Goal: Information Seeking & Learning: Learn about a topic

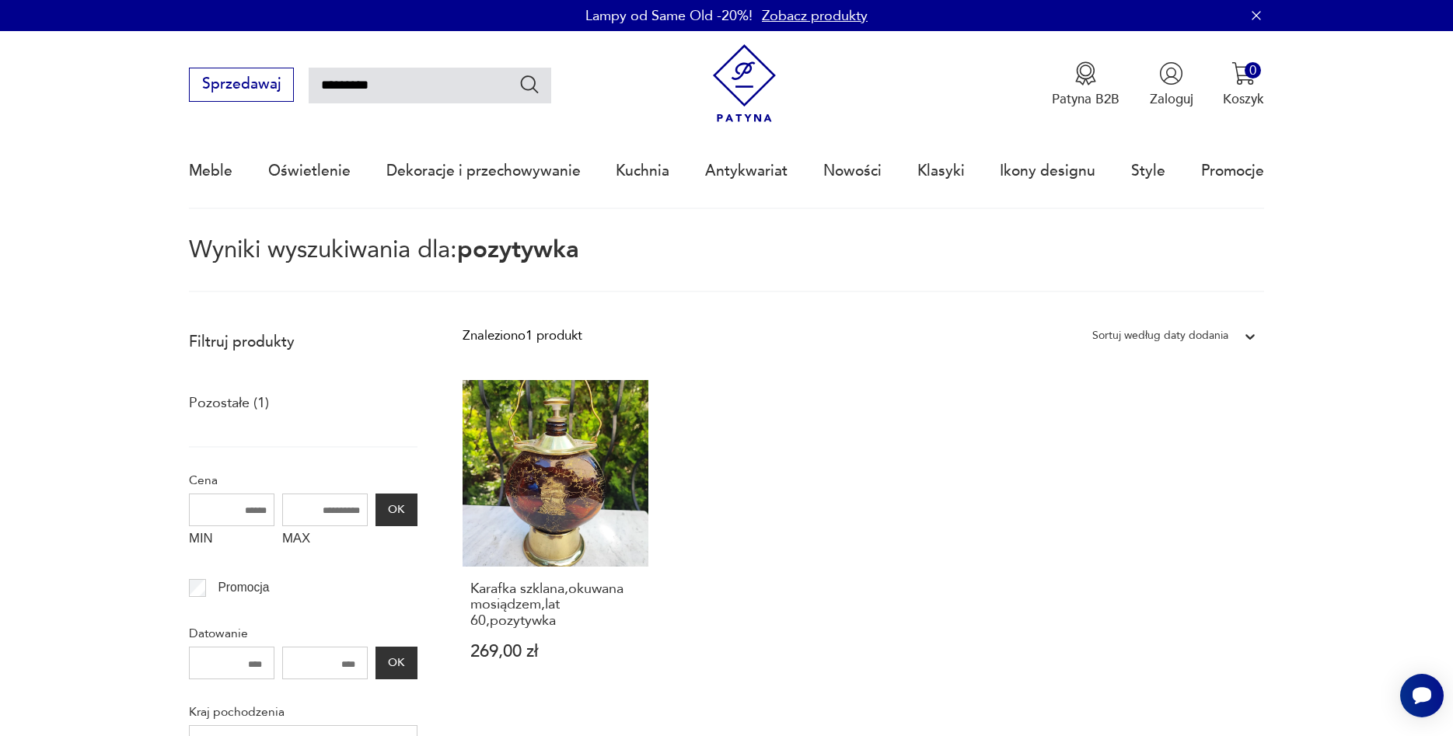
drag, startPoint x: 396, startPoint y: 89, endPoint x: 230, endPoint y: 110, distance: 166.9
click at [309, 103] on input "*********" at bounding box center [430, 86] width 243 height 36
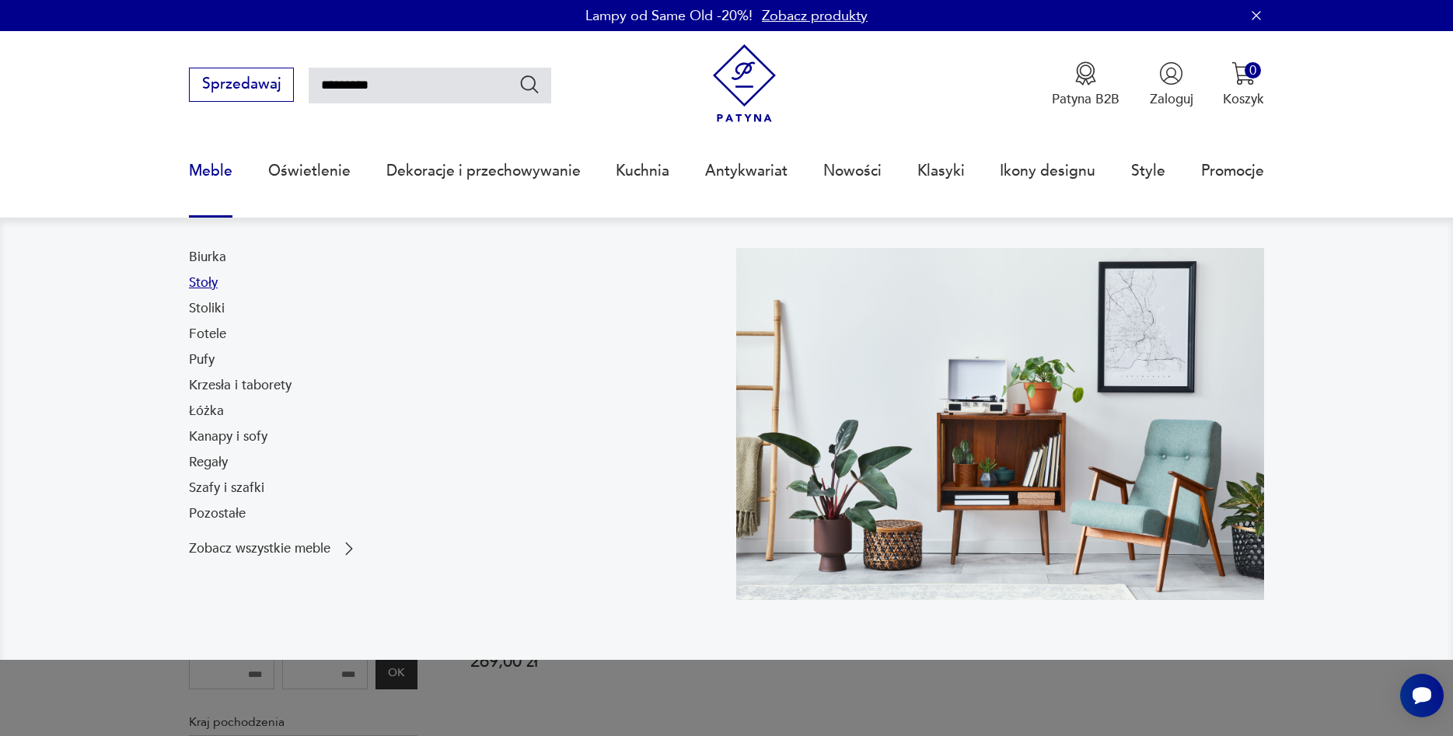
click at [204, 285] on link "Stoły" at bounding box center [203, 283] width 29 height 19
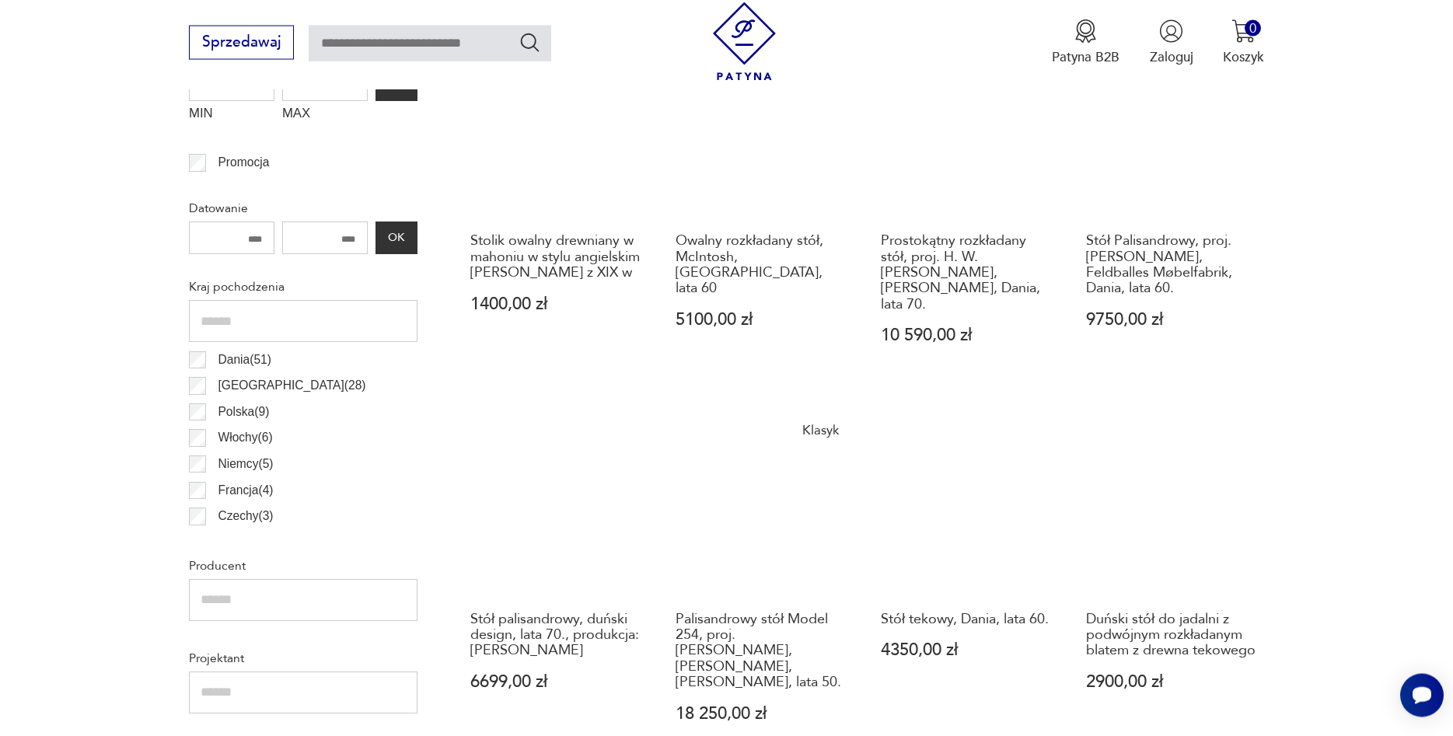
scroll to position [787, 0]
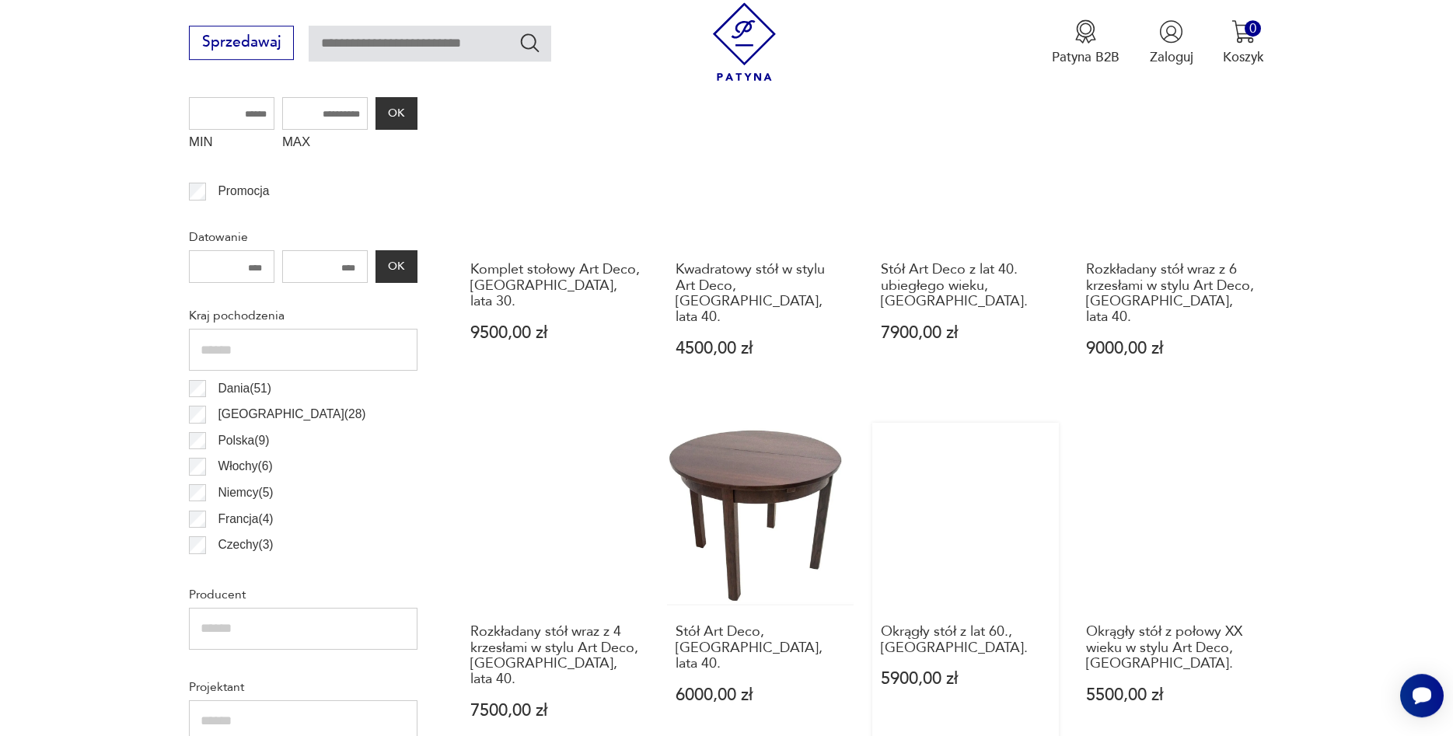
scroll to position [686, 0]
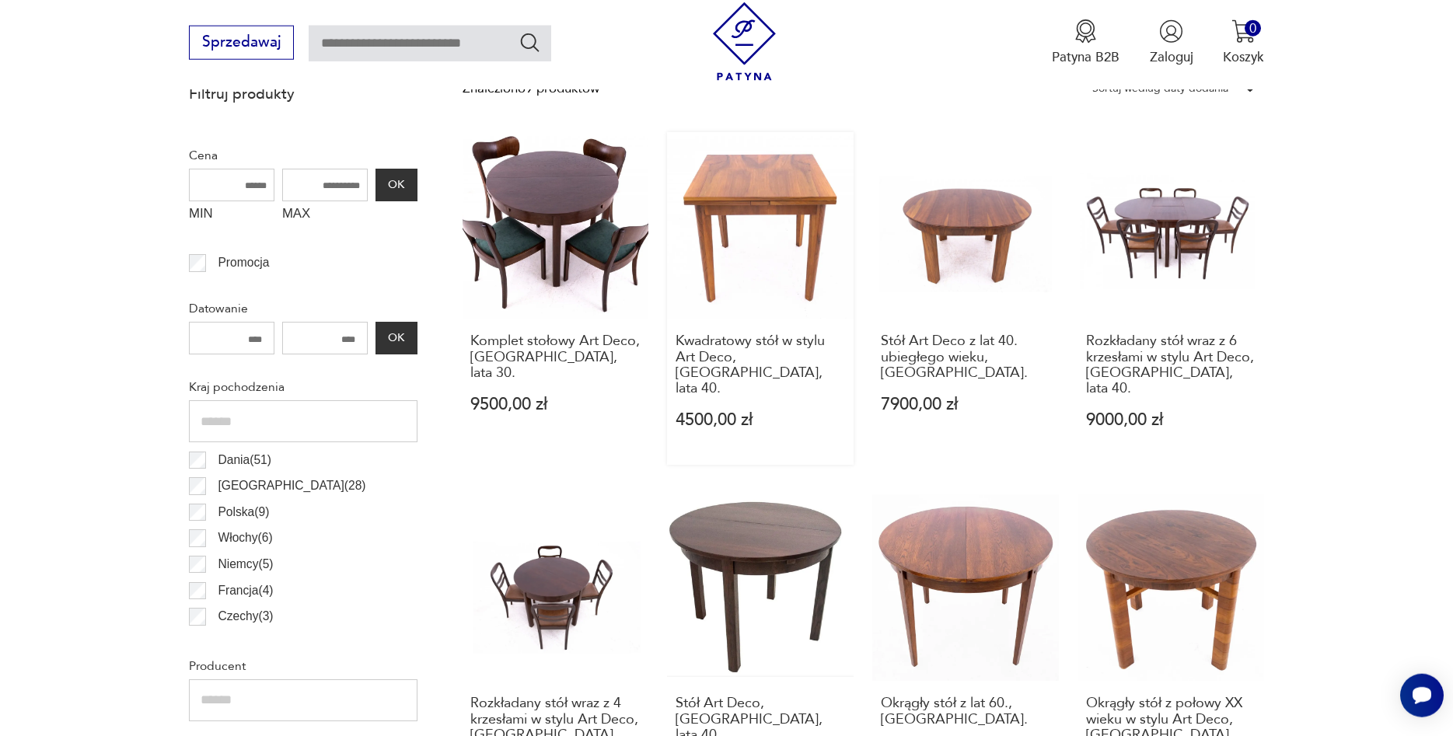
click at [760, 204] on link "Kwadratowy stół w stylu Art Deco, [GEOGRAPHIC_DATA], lata 40. 4500,00 zł" at bounding box center [760, 298] width 187 height 333
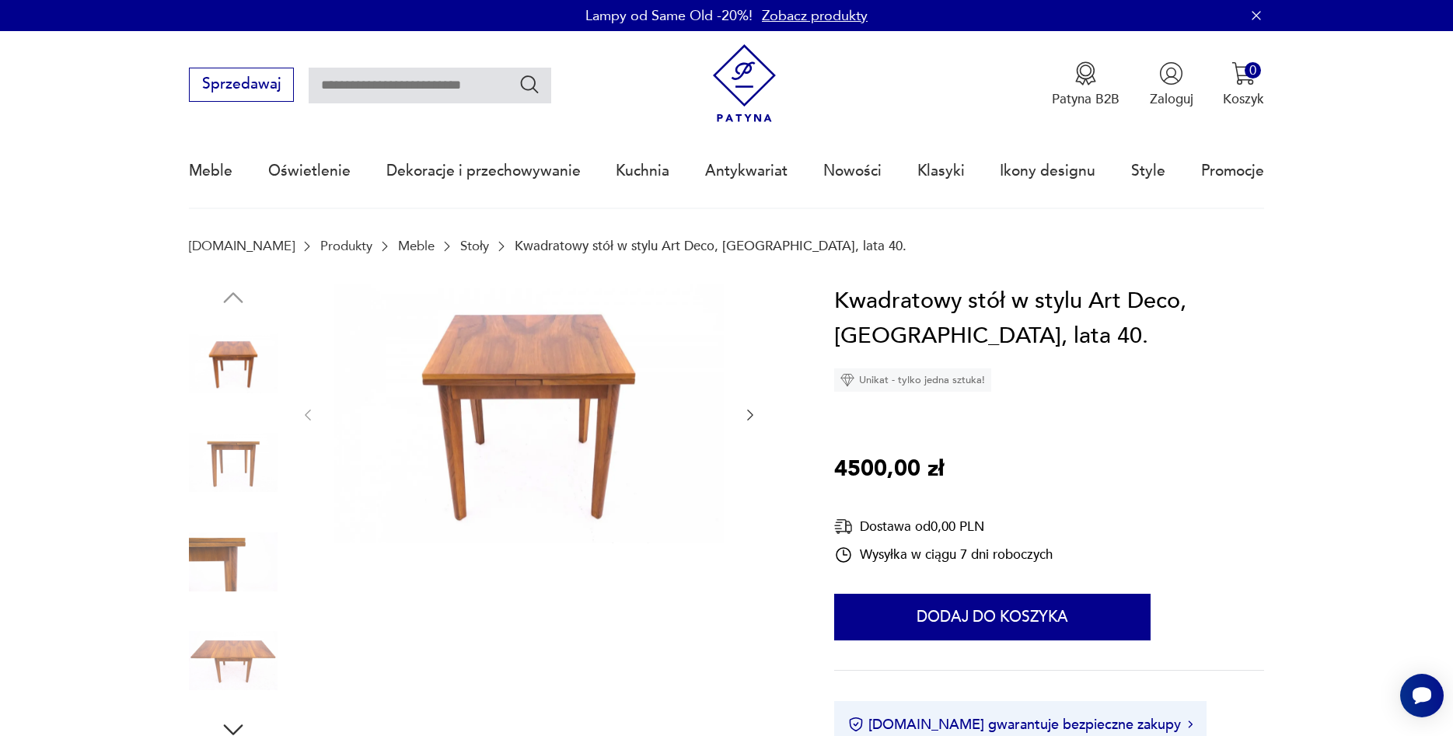
click at [746, 416] on icon "button" at bounding box center [750, 415] width 16 height 16
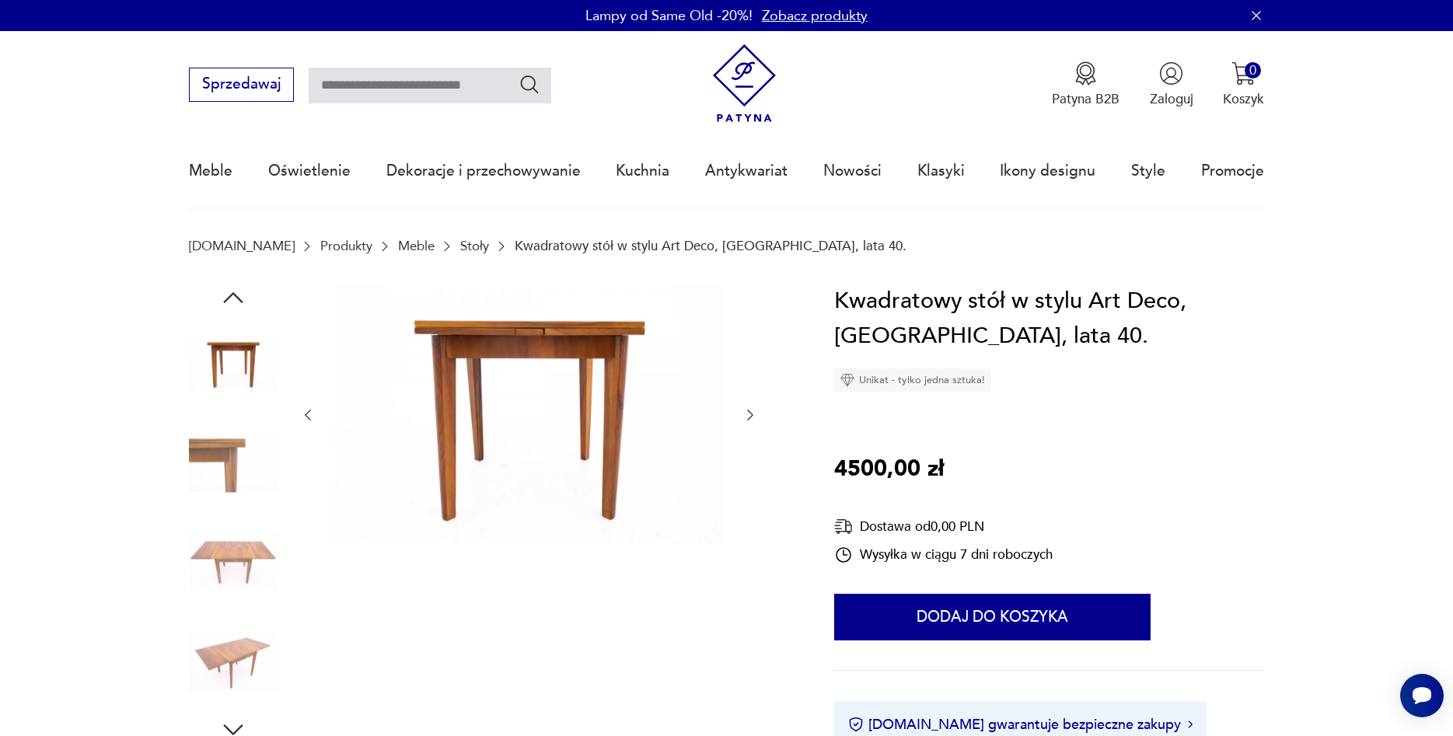
click at [746, 416] on icon "button" at bounding box center [750, 415] width 16 height 16
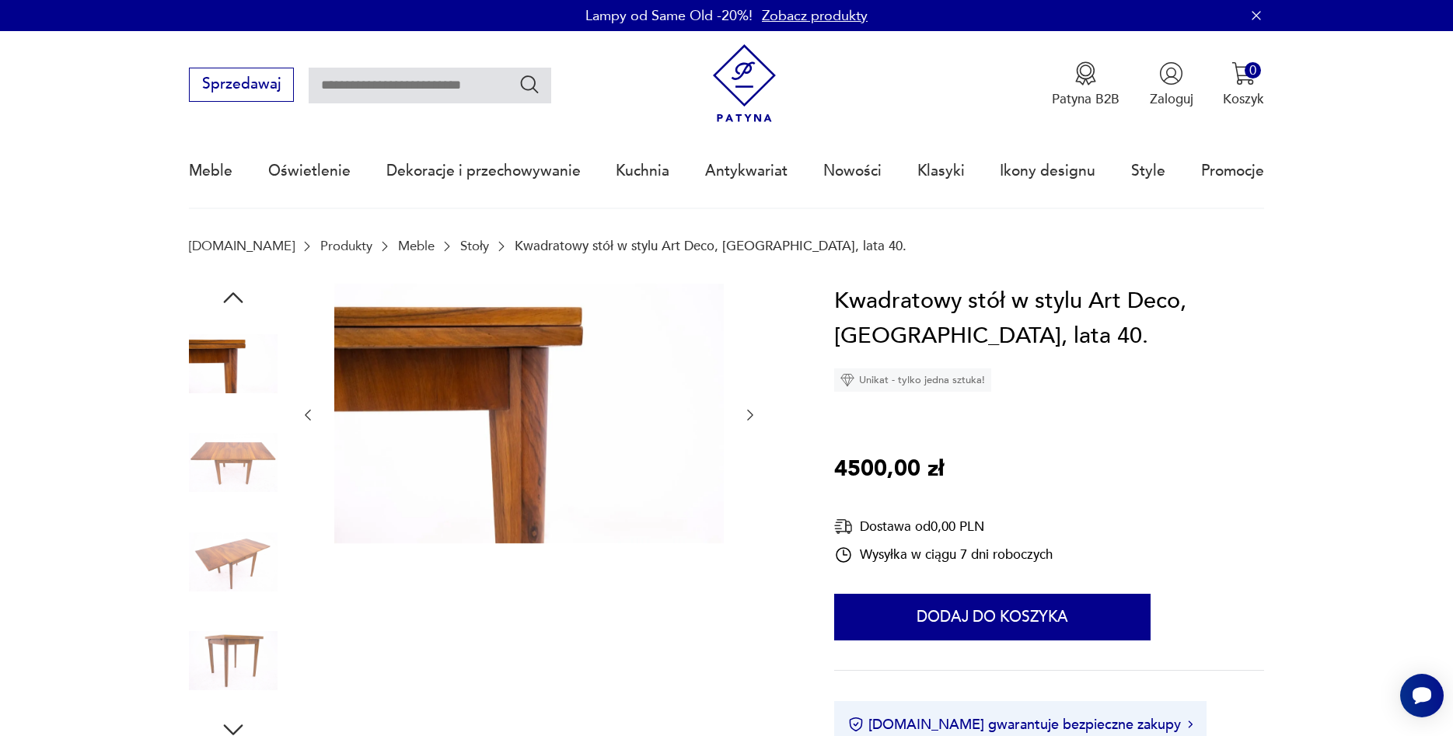
click at [746, 416] on icon "button" at bounding box center [750, 415] width 16 height 16
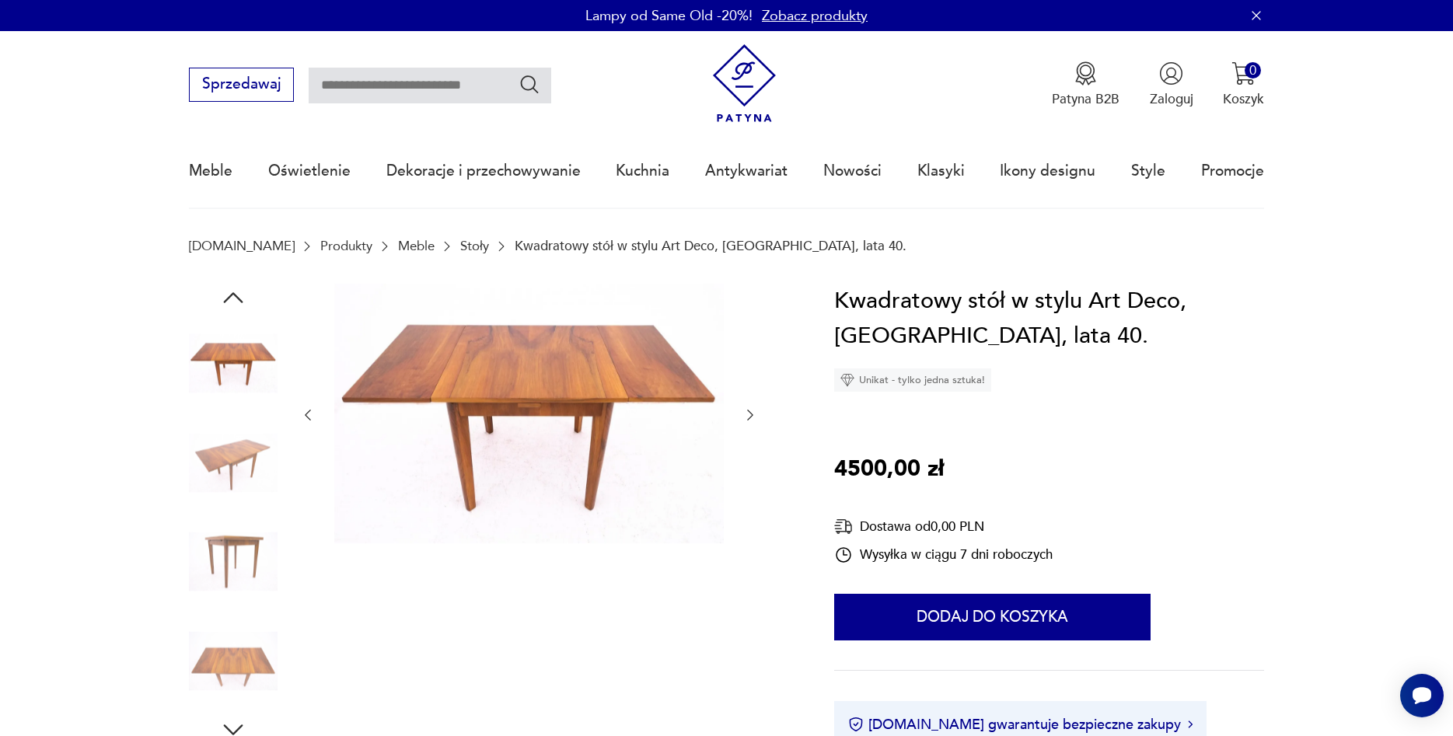
click at [746, 416] on icon "button" at bounding box center [750, 415] width 16 height 16
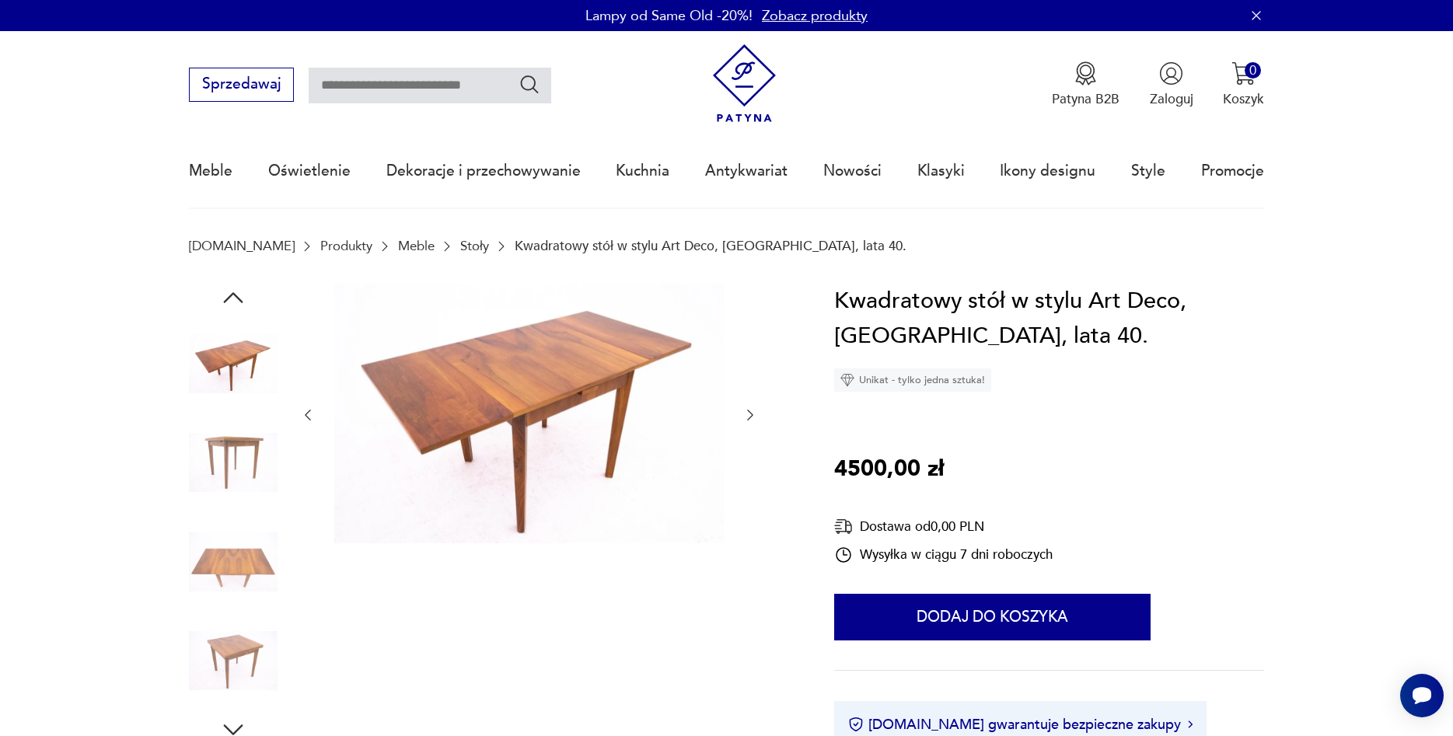
click at [746, 416] on icon "button" at bounding box center [750, 415] width 16 height 16
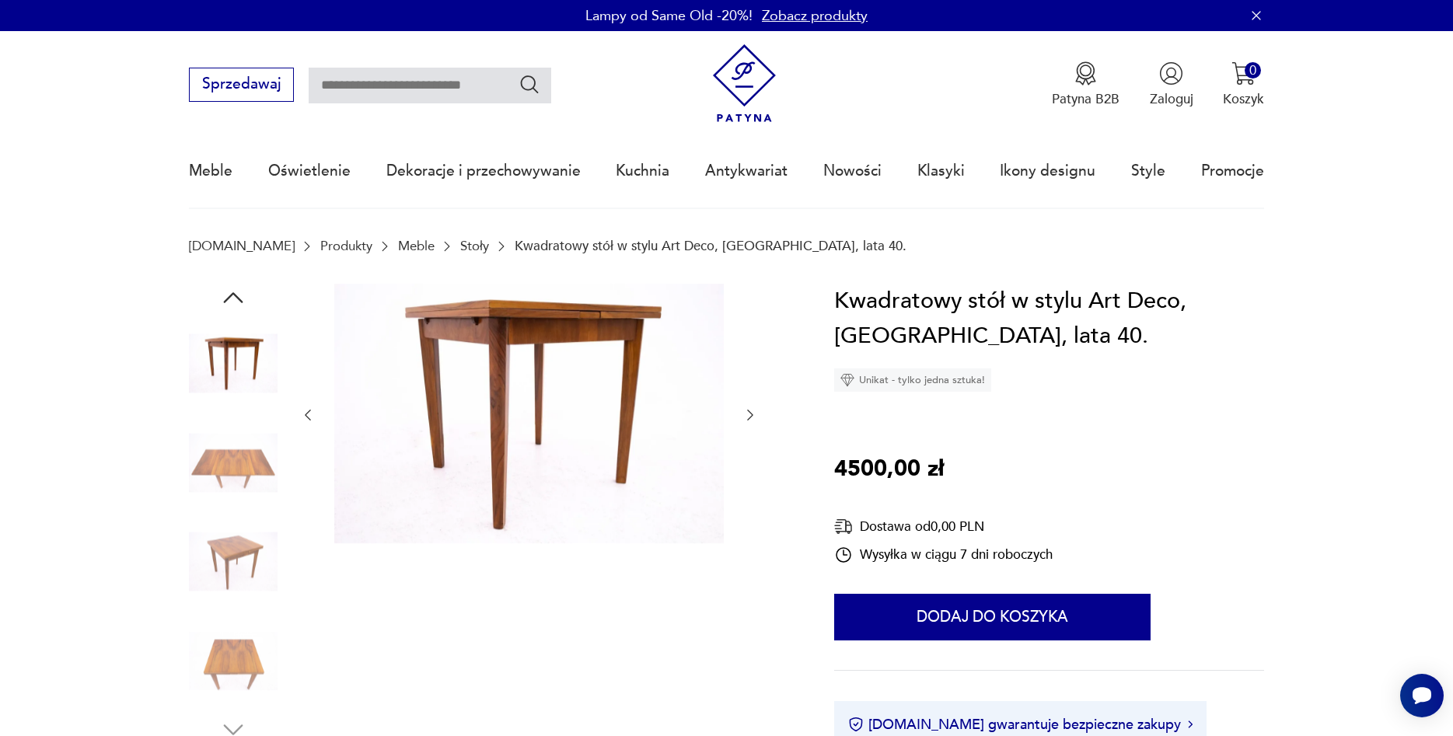
click at [746, 416] on icon "button" at bounding box center [750, 415] width 16 height 16
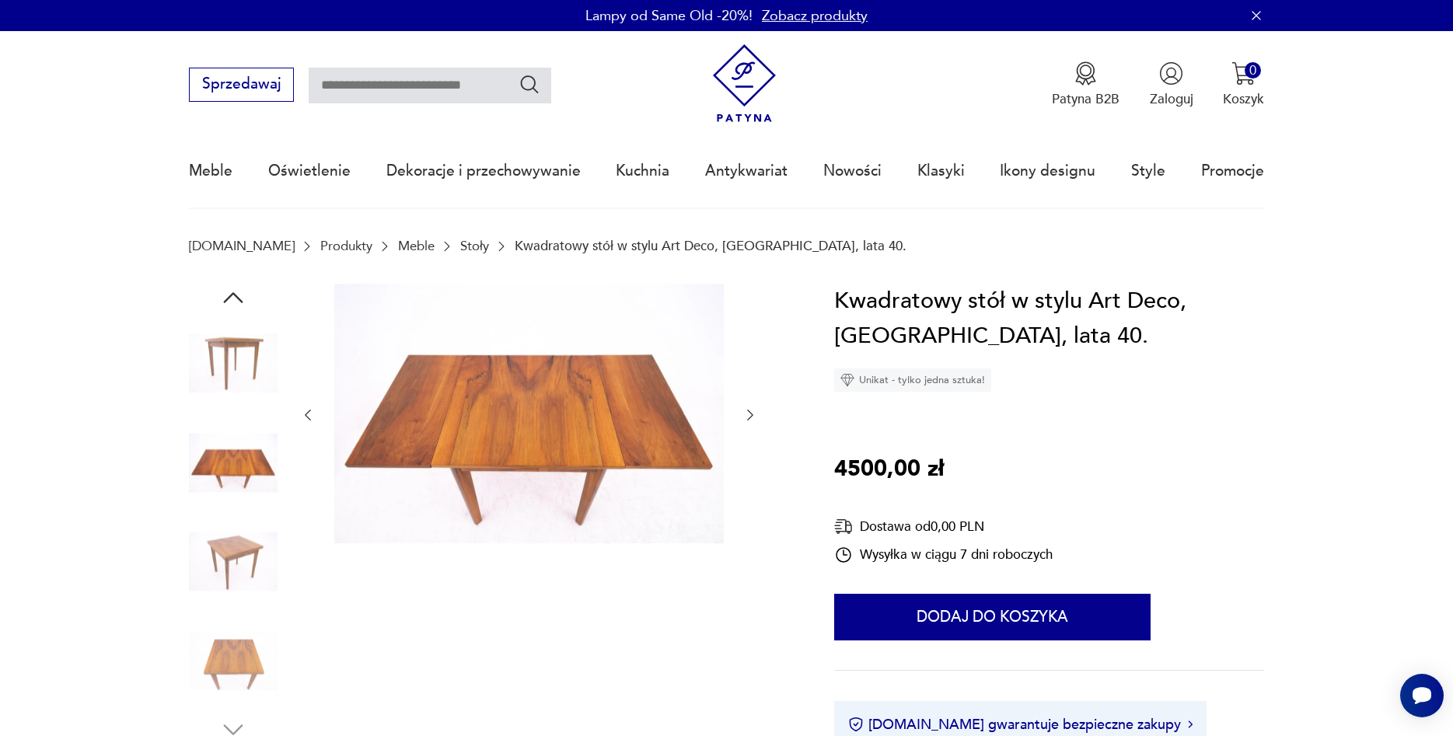
click at [746, 416] on icon "button" at bounding box center [750, 415] width 16 height 16
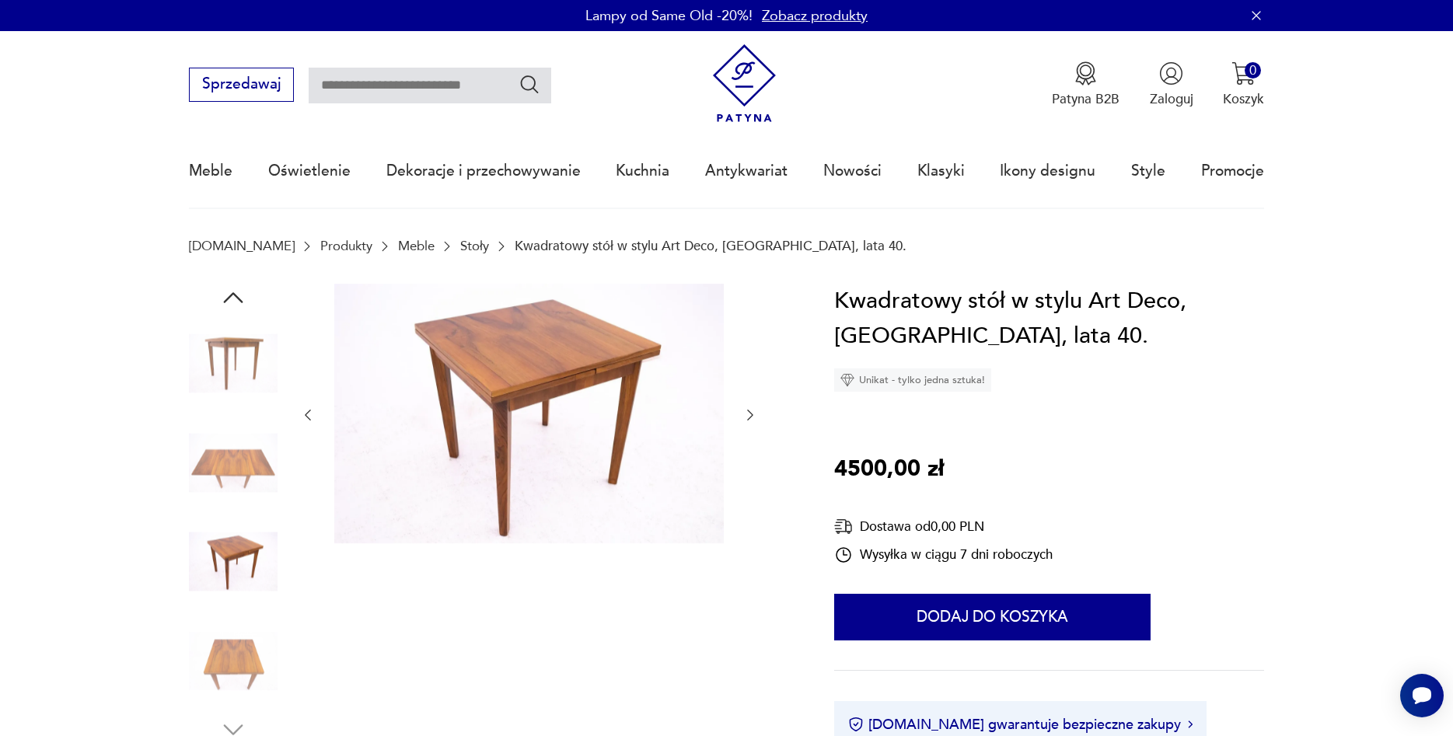
click at [746, 416] on icon "button" at bounding box center [750, 415] width 16 height 16
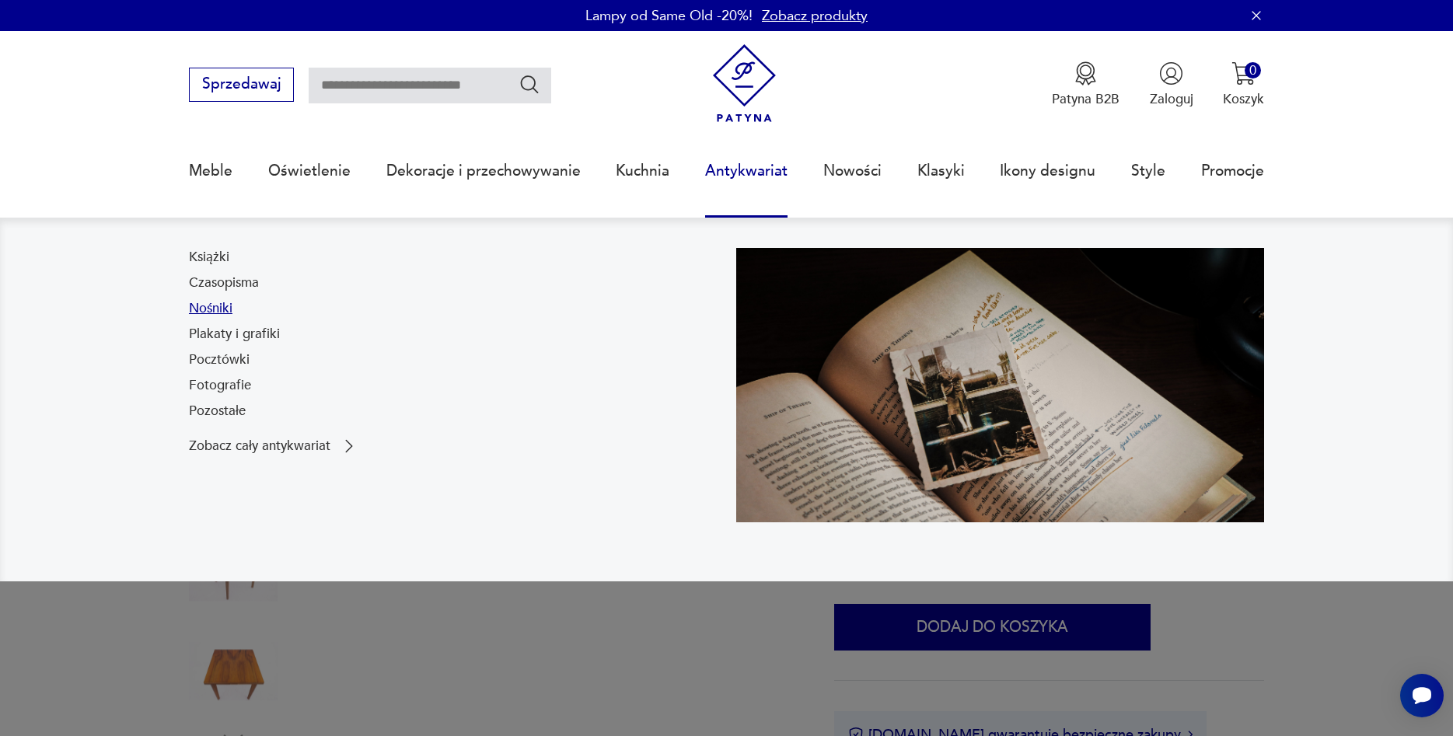
click at [203, 311] on link "Nośniki" at bounding box center [211, 308] width 44 height 19
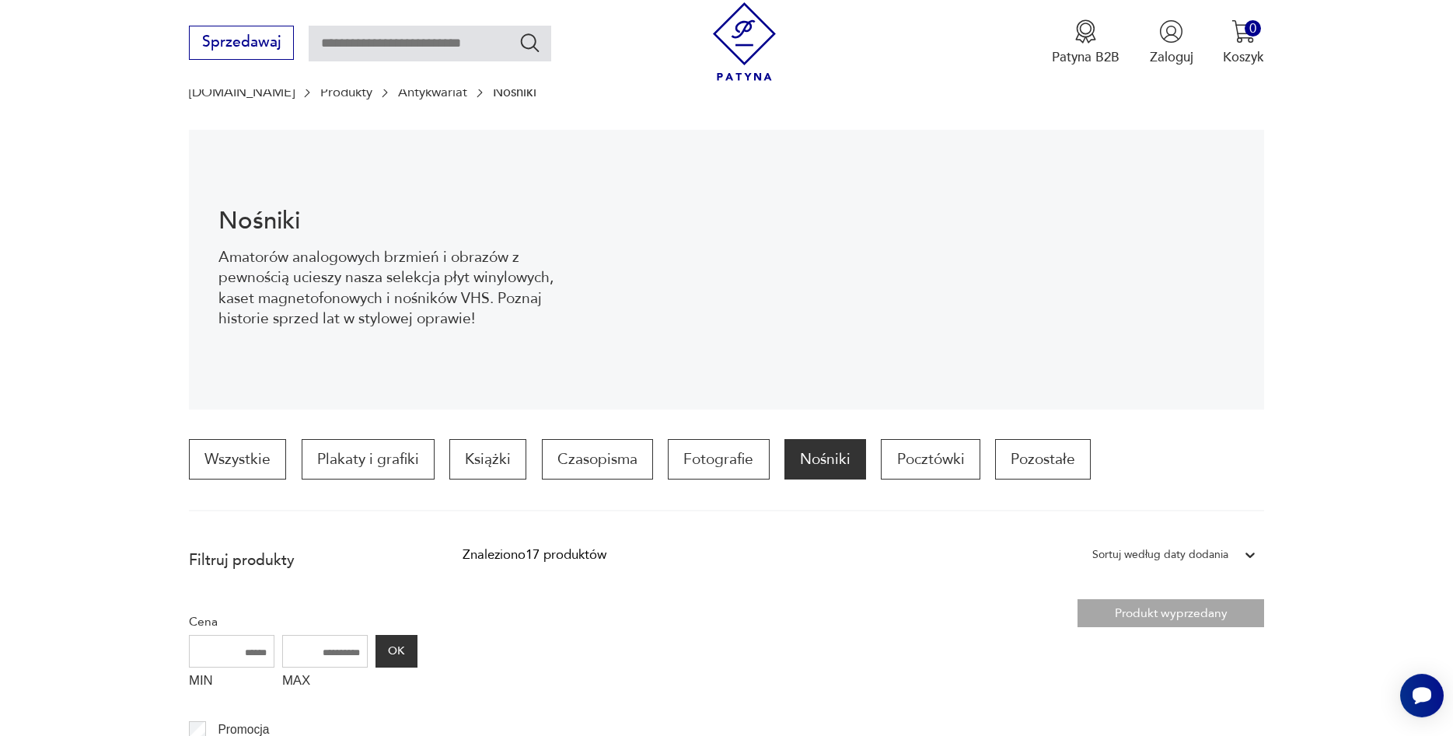
scroll to position [152, 0]
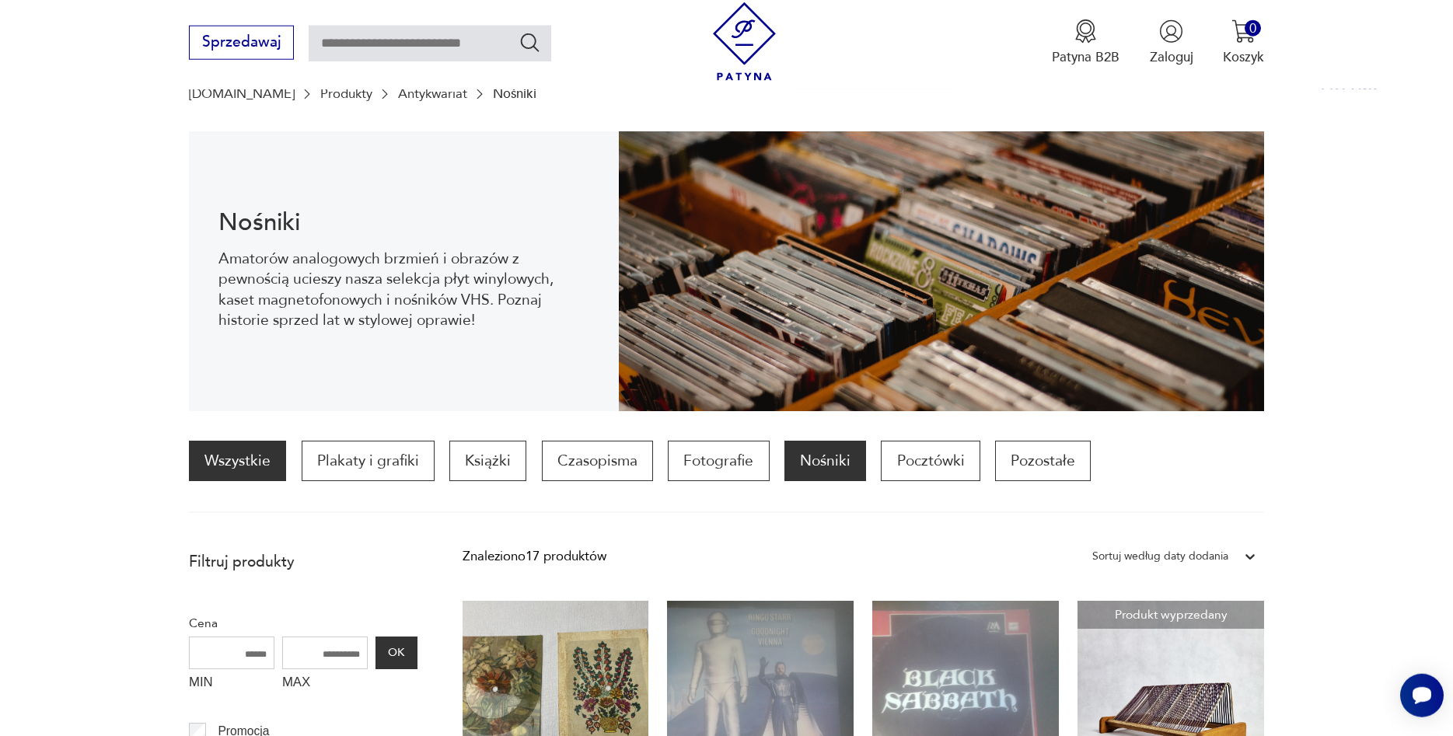
click at [251, 473] on link "Wszystkie" at bounding box center [237, 461] width 97 height 40
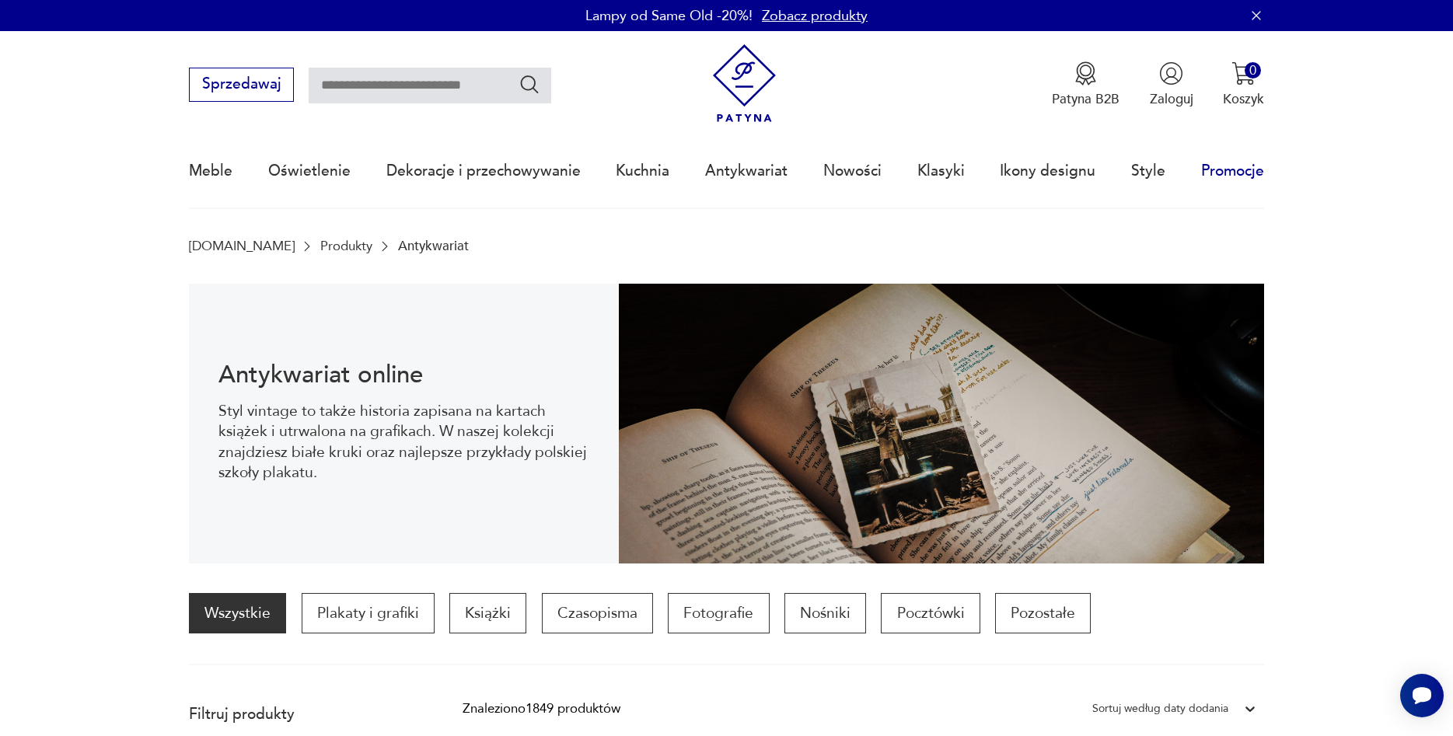
click at [1214, 175] on link "Promocje" at bounding box center [1232, 171] width 63 height 72
